Goal: Entertainment & Leisure: Consume media (video, audio)

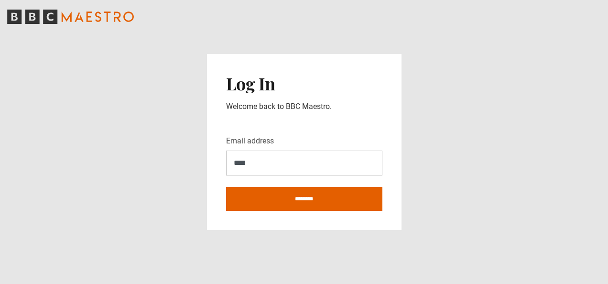
type input "**********"
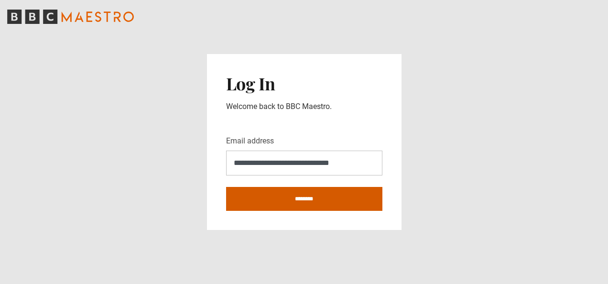
click at [289, 199] on input "********" at bounding box center [304, 199] width 156 height 24
type input "**********"
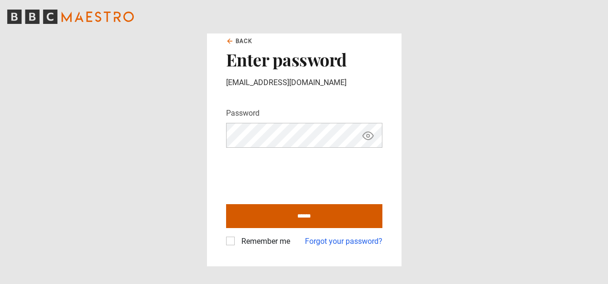
click at [283, 219] on input "******" at bounding box center [304, 216] width 156 height 24
type input "**********"
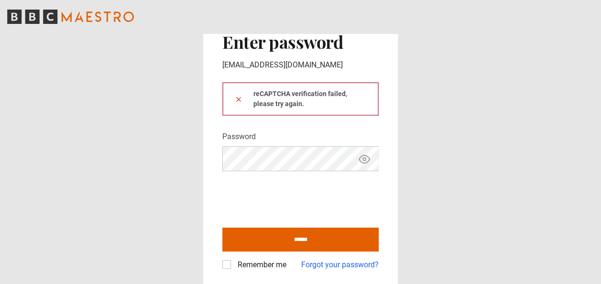
click at [368, 159] on icon "Show password" at bounding box center [364, 158] width 11 height 11
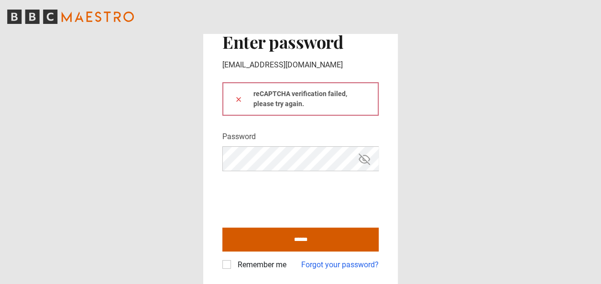
click at [272, 235] on input "******" at bounding box center [300, 240] width 156 height 24
type input "**********"
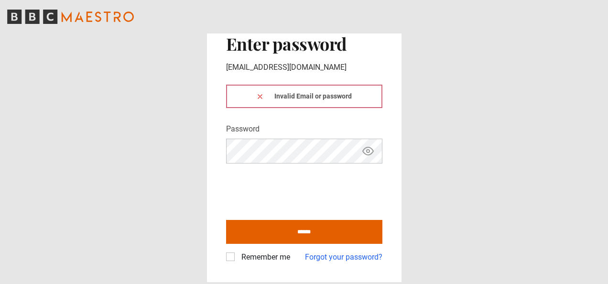
click at [364, 151] on icon "Show password" at bounding box center [367, 150] width 11 height 11
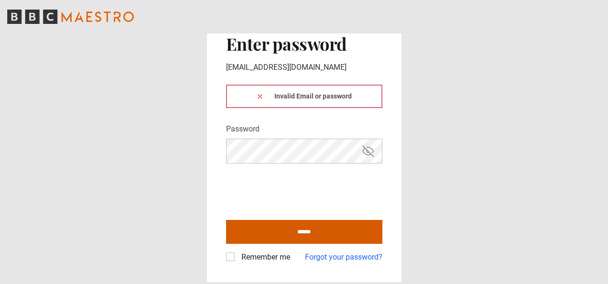
click at [261, 235] on input "******" at bounding box center [304, 232] width 156 height 24
type input "**********"
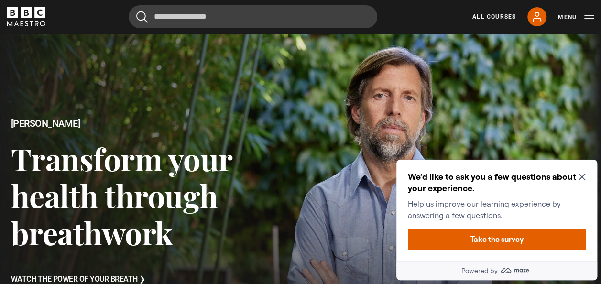
scroll to position [34, 0]
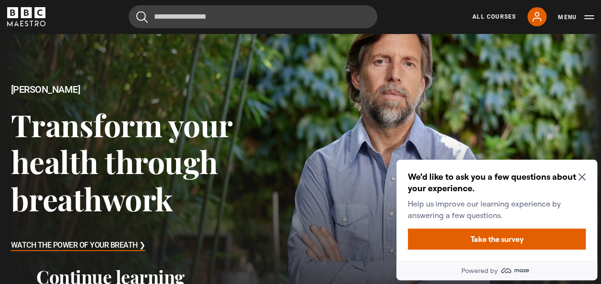
click at [582, 174] on icon "Close Maze Prompt" at bounding box center [582, 177] width 8 height 8
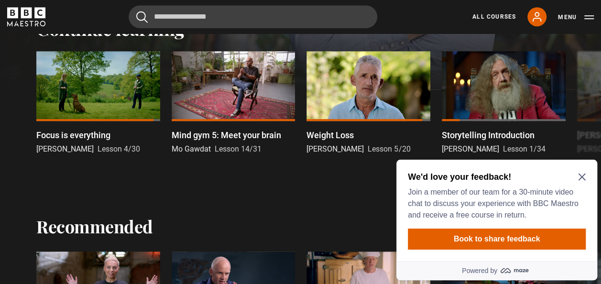
scroll to position [283, 0]
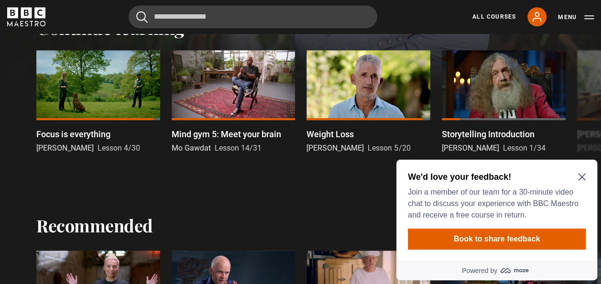
click at [582, 177] on icon "Close Maze Prompt" at bounding box center [581, 177] width 7 height 7
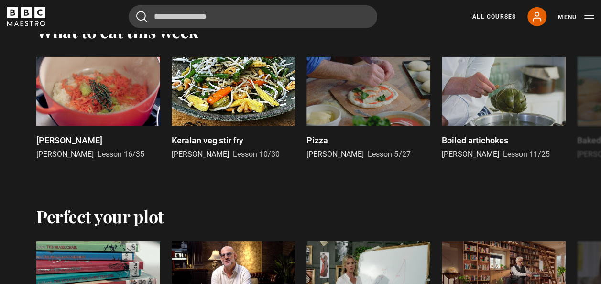
scroll to position [1342, 0]
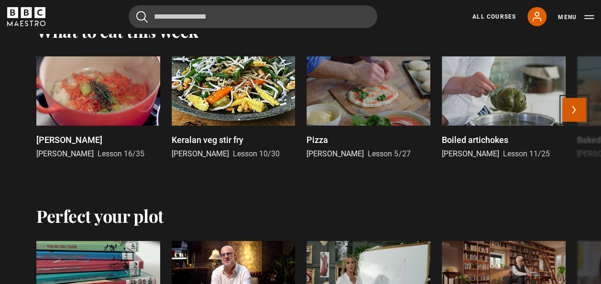
click at [576, 122] on button "Next" at bounding box center [574, 110] width 24 height 24
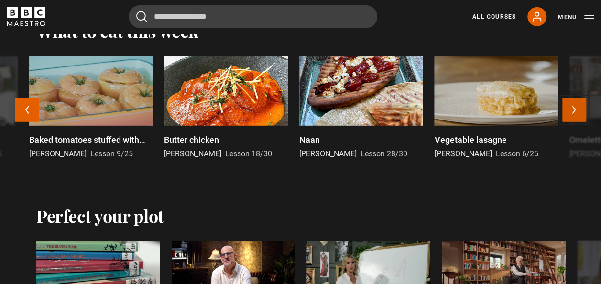
click at [576, 122] on button "Next" at bounding box center [574, 110] width 24 height 24
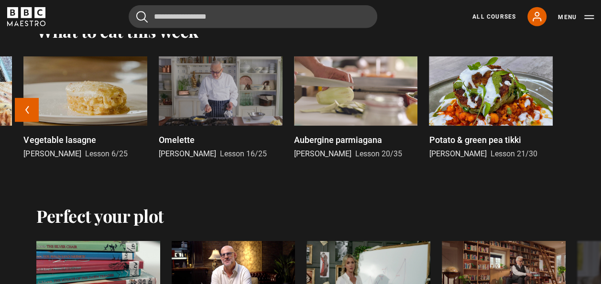
click at [576, 125] on div "Ragu bolognese Marco Pierre White Lesson 16/35 Keralan veg stir fry Vineet Bhat…" at bounding box center [300, 113] width 601 height 115
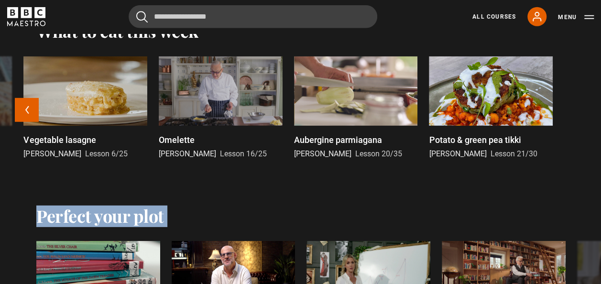
click at [576, 125] on div "Ragu bolognese Marco Pierre White Lesson 16/35 Keralan veg stir fry Vineet Bhat…" at bounding box center [300, 113] width 601 height 115
click at [28, 122] on button "Previous" at bounding box center [27, 110] width 24 height 24
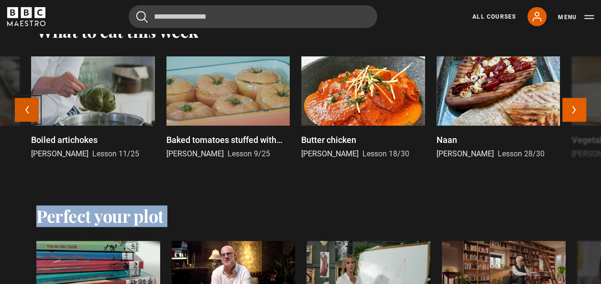
click at [28, 122] on button "Previous" at bounding box center [27, 110] width 24 height 24
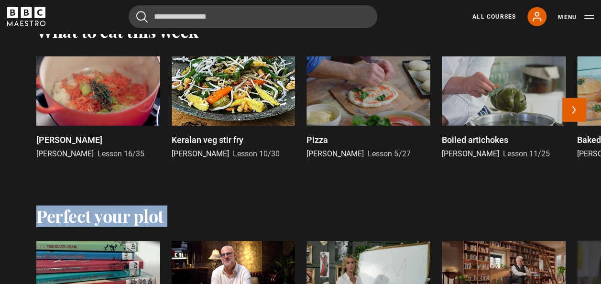
click at [381, 126] on div at bounding box center [368, 90] width 124 height 69
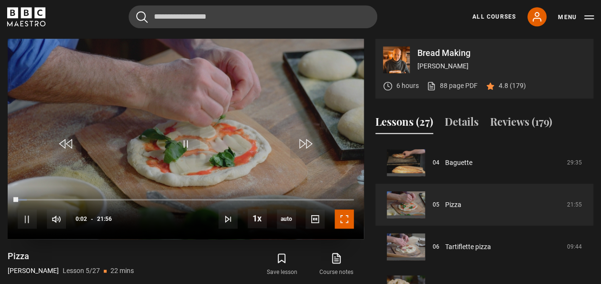
click at [344, 219] on span "Video Player" at bounding box center [344, 218] width 19 height 19
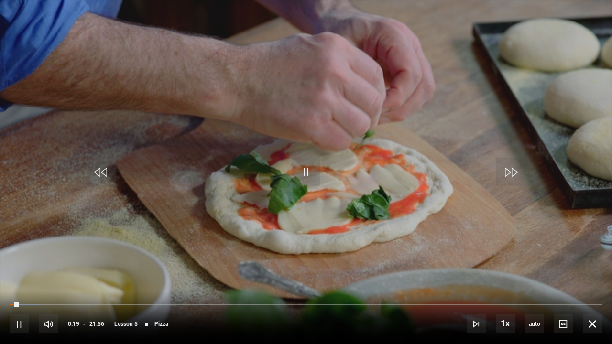
click at [392, 76] on video "Video Player" at bounding box center [306, 172] width 612 height 344
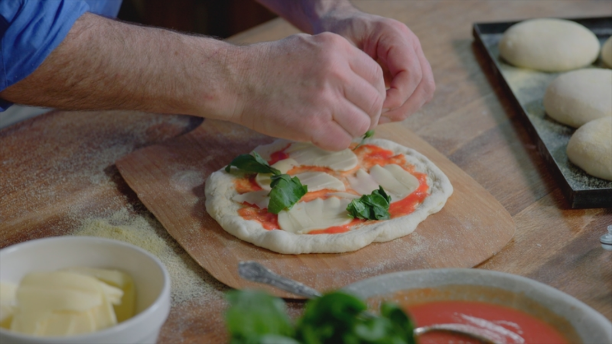
click at [392, 76] on video "Video Player" at bounding box center [306, 172] width 612 height 344
drag, startPoint x: 543, startPoint y: 27, endPoint x: 297, endPoint y: 27, distance: 245.7
click at [297, 27] on video "Video Player" at bounding box center [306, 172] width 612 height 344
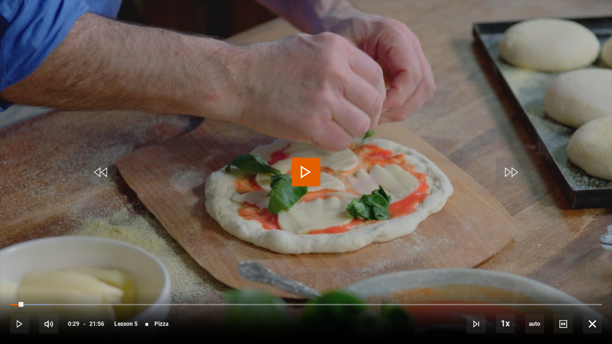
click at [313, 163] on span "Video Player" at bounding box center [306, 172] width 29 height 29
click at [309, 166] on span "Video Player" at bounding box center [306, 172] width 29 height 29
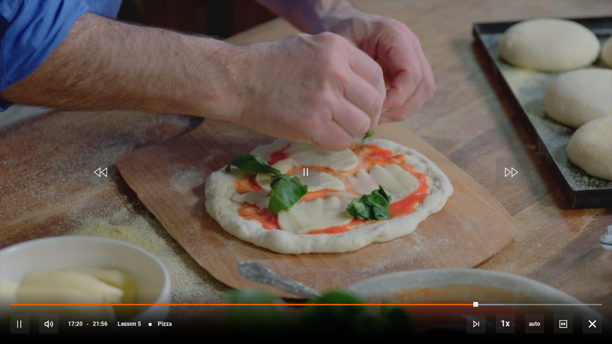
click at [196, 67] on video "Video Player" at bounding box center [306, 172] width 612 height 344
click at [144, 58] on video "Video Player" at bounding box center [306, 172] width 612 height 344
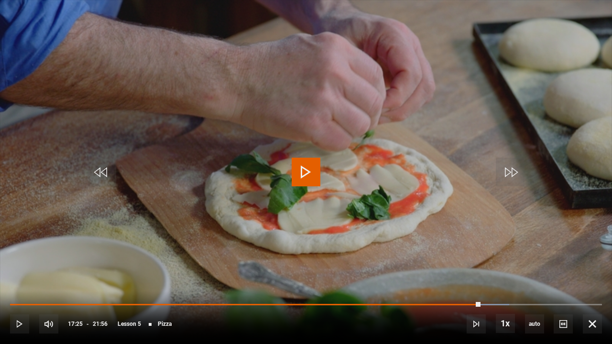
click at [144, 58] on video "Video Player" at bounding box center [306, 172] width 612 height 344
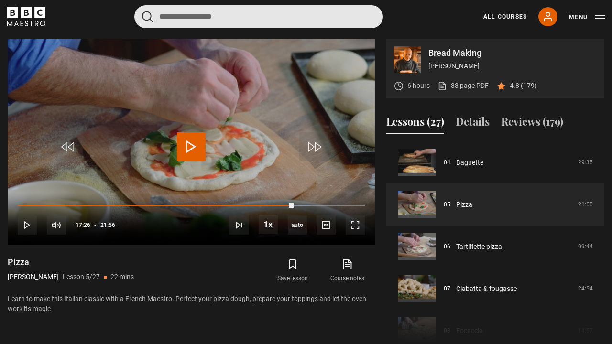
click at [142, 23] on input "Search" at bounding box center [258, 16] width 249 height 23
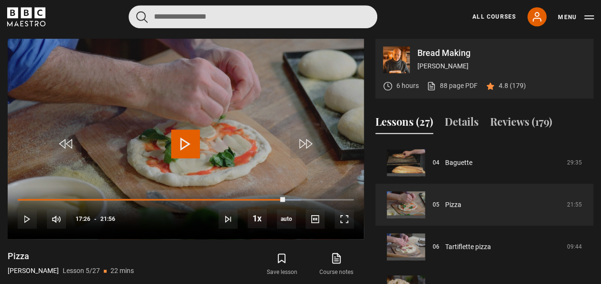
click at [142, 23] on input "Search" at bounding box center [253, 16] width 249 height 23
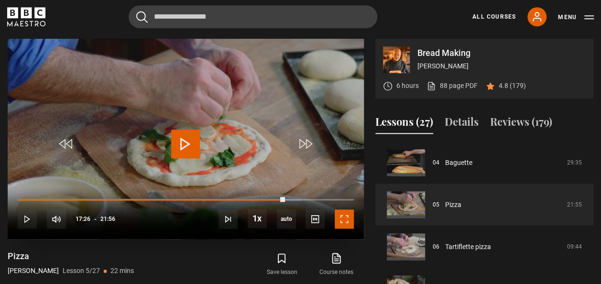
click at [348, 212] on span "Video Player" at bounding box center [344, 218] width 19 height 19
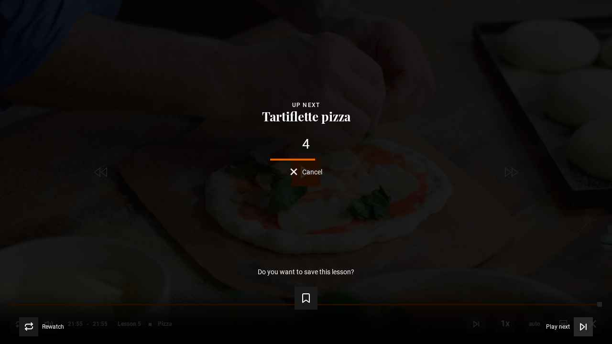
click at [555, 283] on button "Play next Play next" at bounding box center [569, 326] width 47 height 19
click at [571, 283] on button "Play next Play next" at bounding box center [569, 326] width 47 height 19
click at [580, 283] on icon "Video Player" at bounding box center [583, 327] width 10 height 10
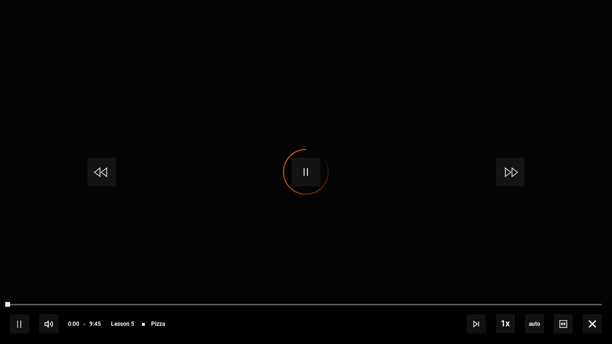
click at [580, 283] on div "10s Skip Back 10 seconds Pause 10s Skip Forward 10 seconds Loaded : 0.00% 21:14…" at bounding box center [306, 317] width 612 height 53
click at [588, 283] on span "Video Player" at bounding box center [592, 324] width 19 height 19
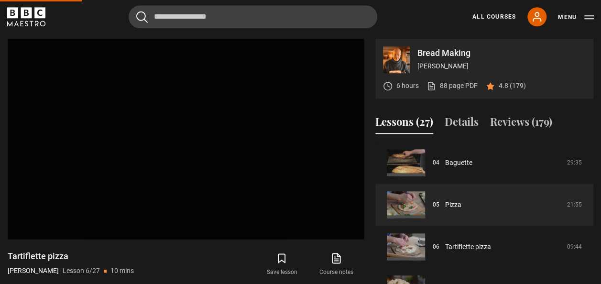
drag, startPoint x: 491, startPoint y: 171, endPoint x: 312, endPoint y: 248, distance: 195.7
click at [312, 248] on div "Video Player is loading. Play Lesson Pizza 10s Skip Back 10 seconds Pause 10s S…" at bounding box center [186, 193] width 356 height 309
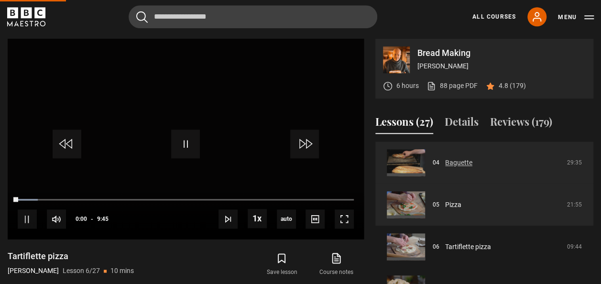
click at [451, 168] on link "Baguette" at bounding box center [458, 163] width 27 height 10
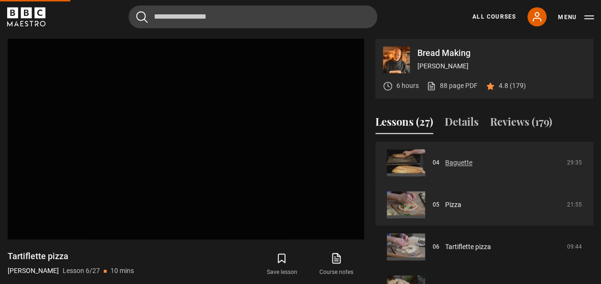
click at [456, 160] on link "Baguette" at bounding box center [458, 163] width 27 height 10
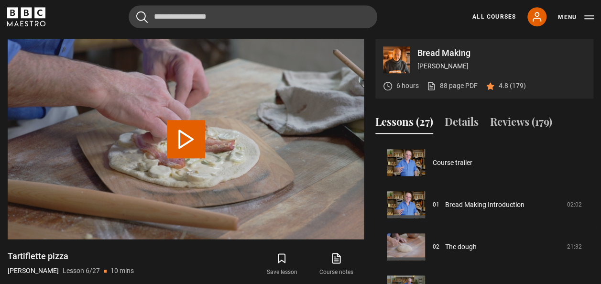
scroll to position [210, 0]
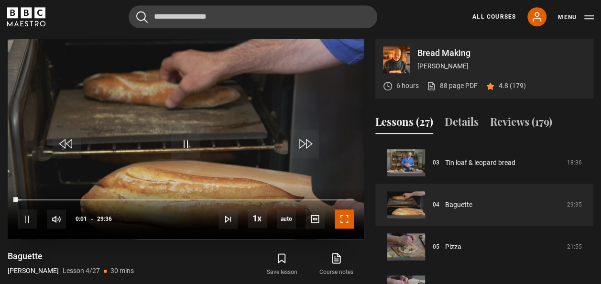
click at [343, 222] on span "Video Player" at bounding box center [344, 218] width 19 height 19
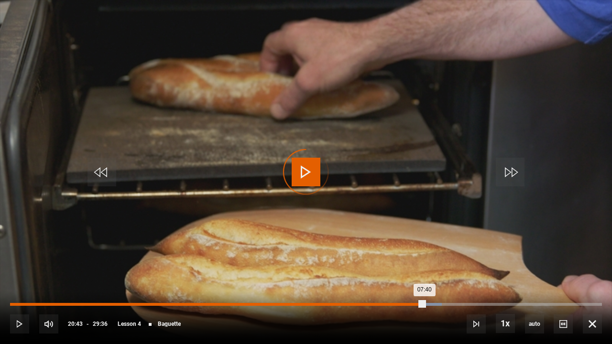
click at [163, 283] on div "Loaded : 72.92% 07:40 07:40" at bounding box center [306, 304] width 592 height 3
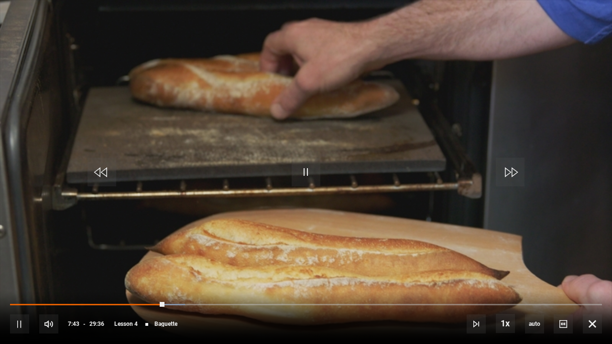
click at [274, 152] on video "Video Player" at bounding box center [306, 172] width 612 height 344
click at [273, 153] on video "Video Player" at bounding box center [306, 172] width 612 height 344
